Goal: Information Seeking & Learning: Learn about a topic

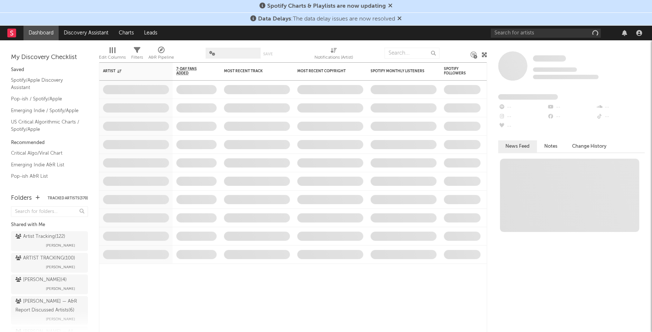
click at [507, 39] on div at bounding box center [568, 33] width 154 height 15
click at [498, 30] on input "text" at bounding box center [546, 33] width 110 height 9
click at [502, 31] on input "text" at bounding box center [546, 33] width 110 height 9
click at [399, 18] on icon at bounding box center [399, 18] width 4 height 6
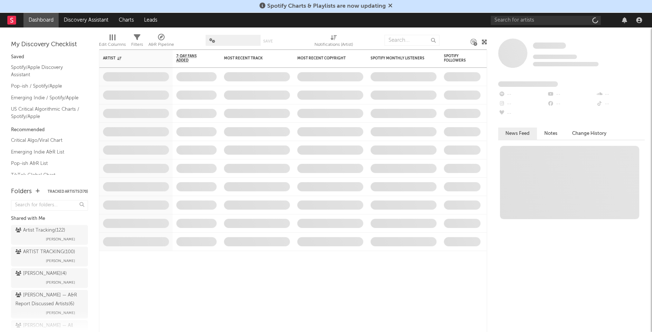
click at [390, 6] on icon at bounding box center [390, 6] width 4 height 6
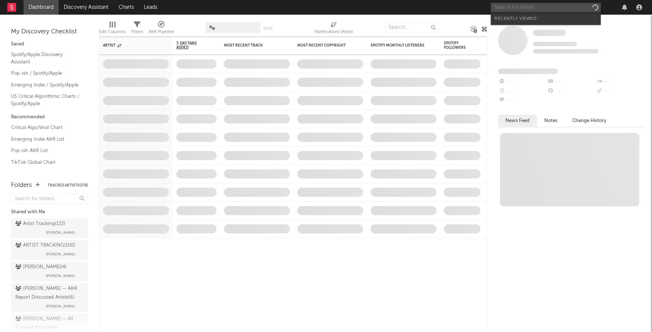
click at [514, 5] on input "text" at bounding box center [546, 7] width 110 height 9
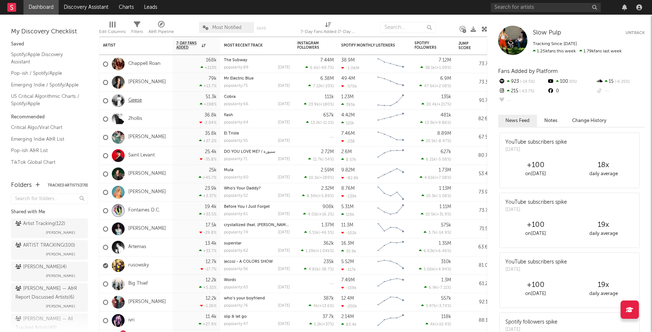
click at [136, 100] on link "Geese" at bounding box center [135, 101] width 14 height 6
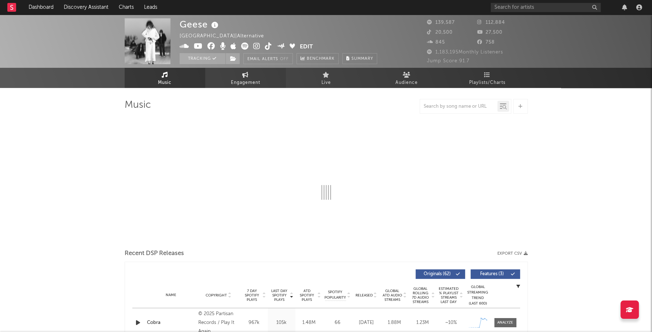
select select "6m"
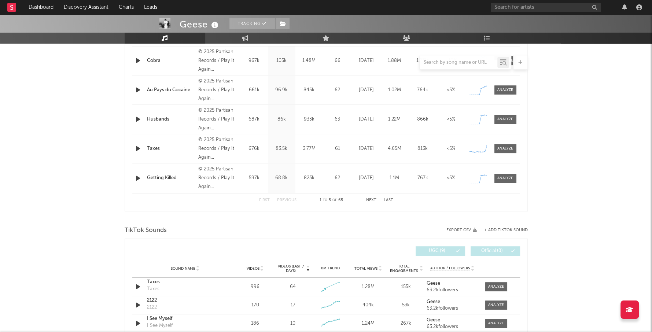
scroll to position [195, 0]
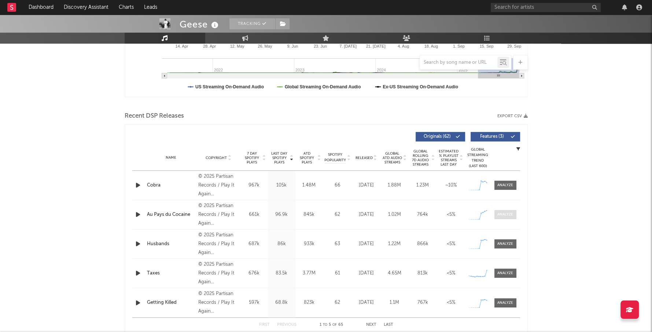
click at [507, 215] on div at bounding box center [505, 214] width 16 height 5
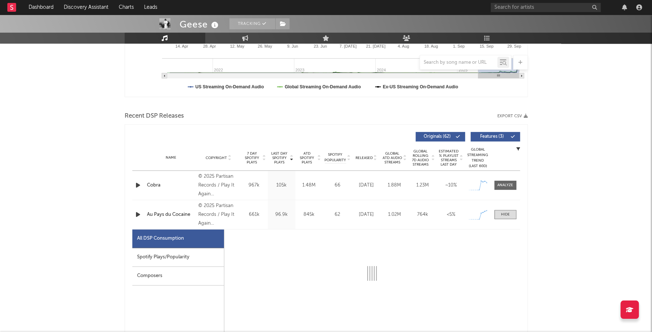
select select "1w"
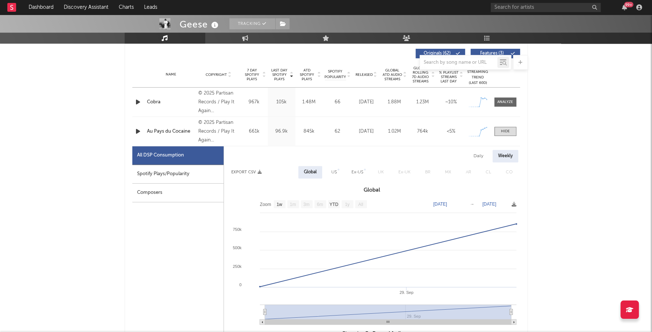
click at [190, 169] on div "Spotify Plays/Popularity" at bounding box center [177, 174] width 91 height 19
select select "1w"
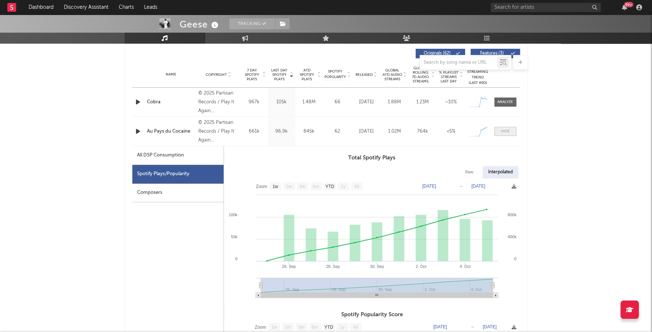
click at [506, 130] on div at bounding box center [505, 131] width 9 height 5
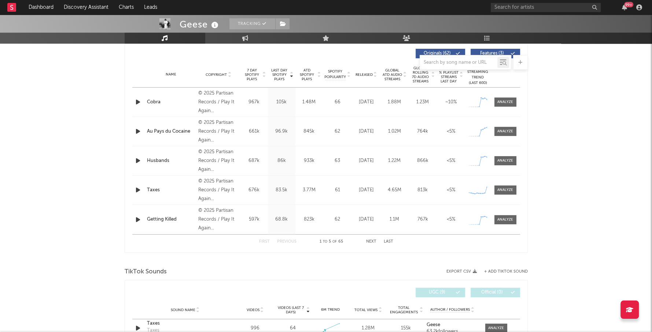
scroll to position [275, 0]
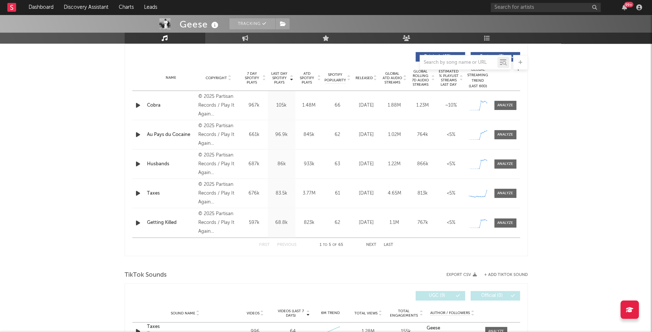
click at [371, 243] on button "Next" at bounding box center [371, 245] width 10 height 4
